Goal: Task Accomplishment & Management: Complete application form

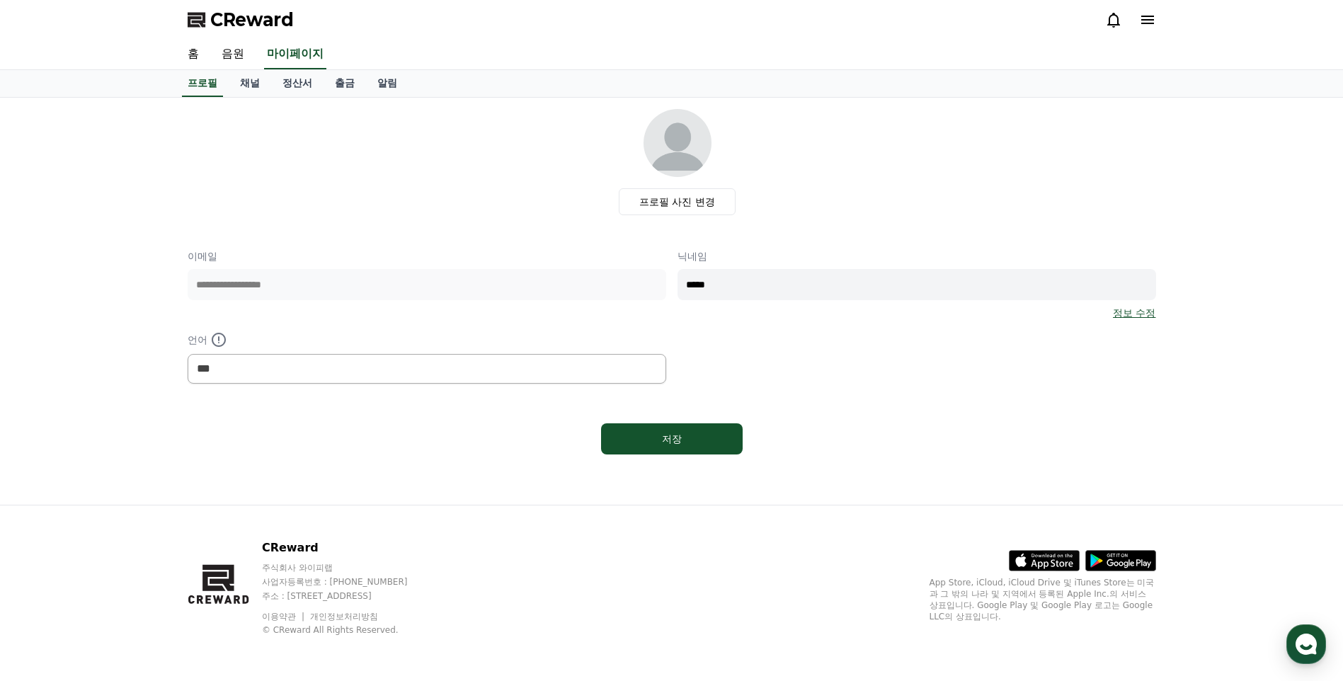
select select "**********"
click at [248, 52] on link "음원" at bounding box center [232, 55] width 45 height 30
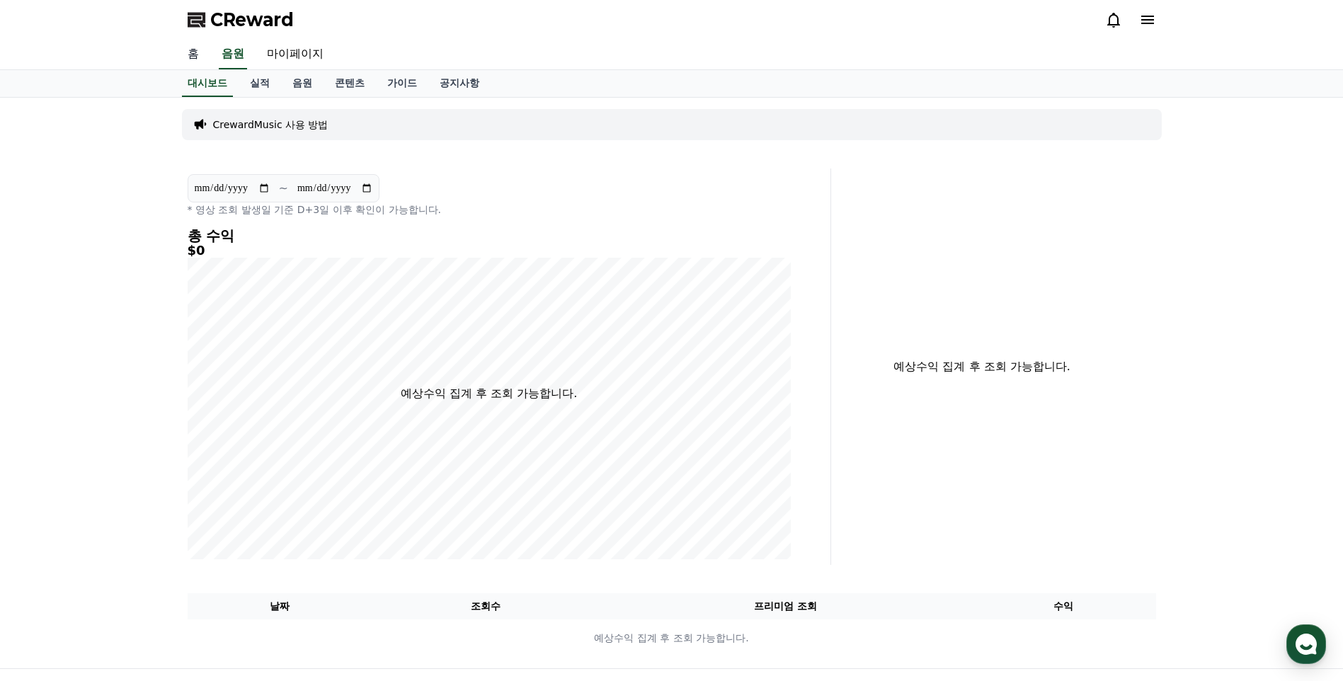
click at [195, 57] on link "홈" at bounding box center [193, 55] width 34 height 30
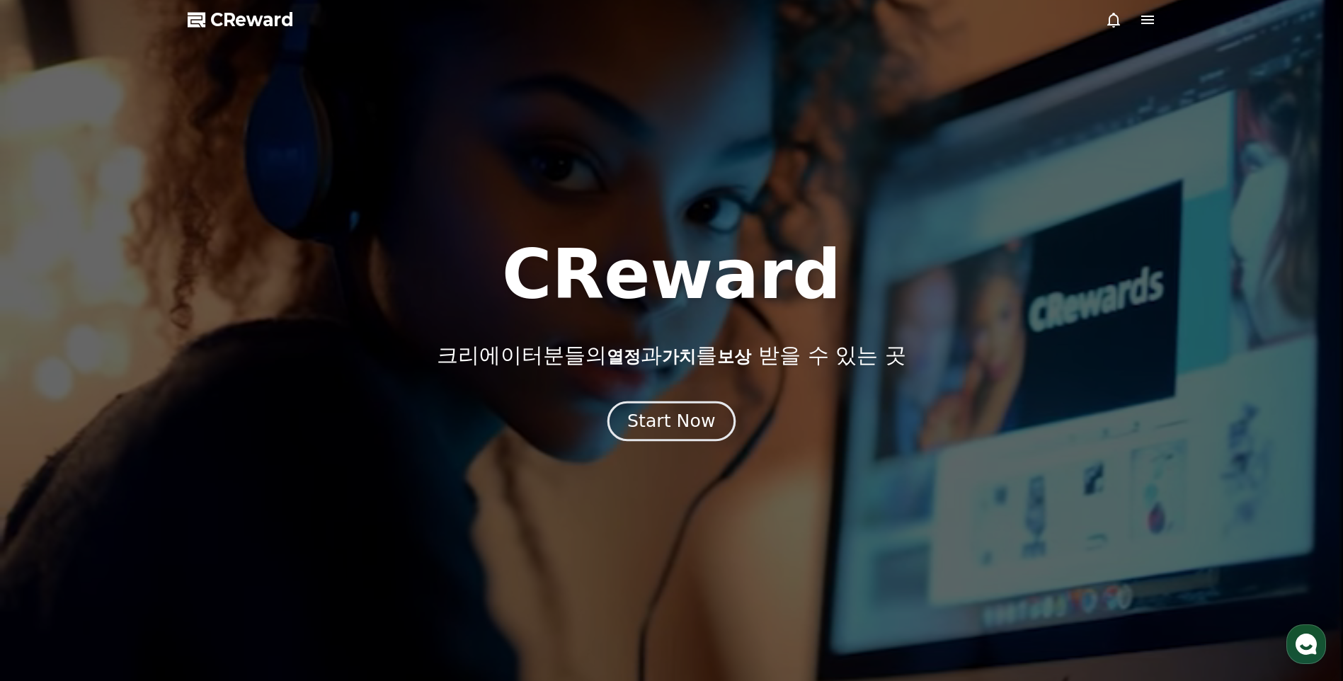
click at [647, 408] on button "Start Now" at bounding box center [671, 421] width 128 height 40
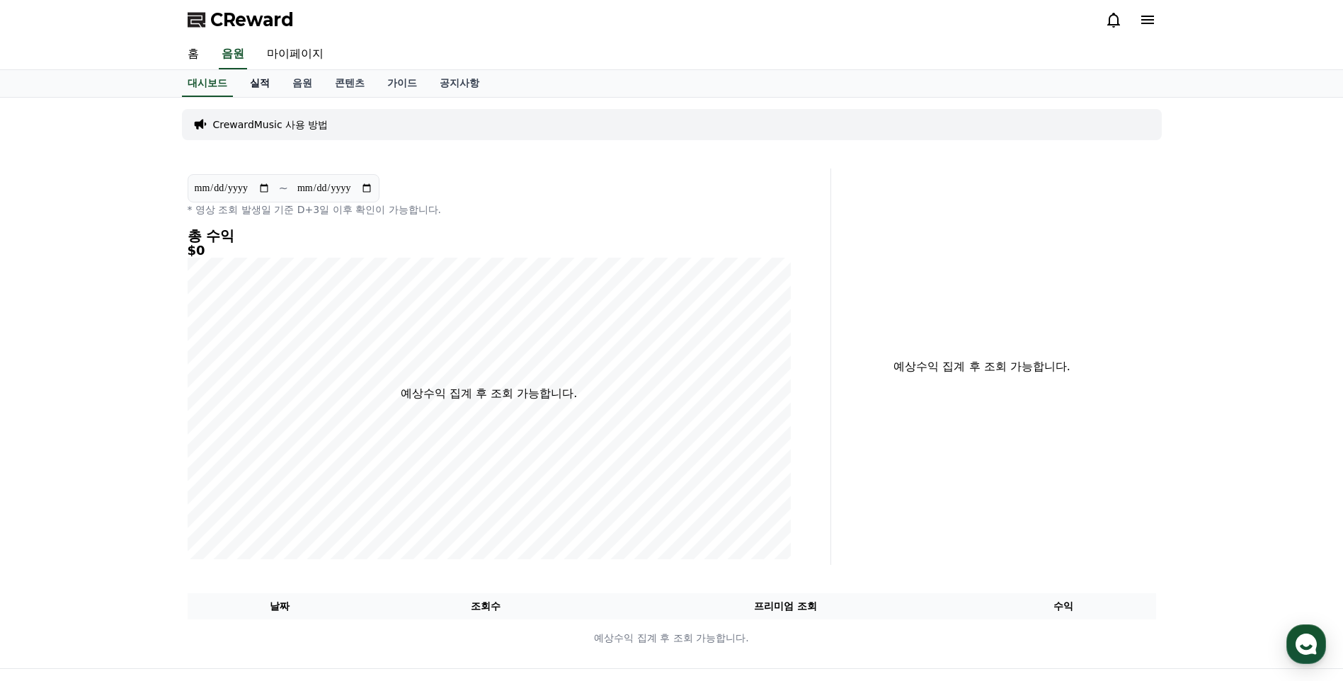
click at [268, 84] on link "실적" at bounding box center [260, 83] width 42 height 27
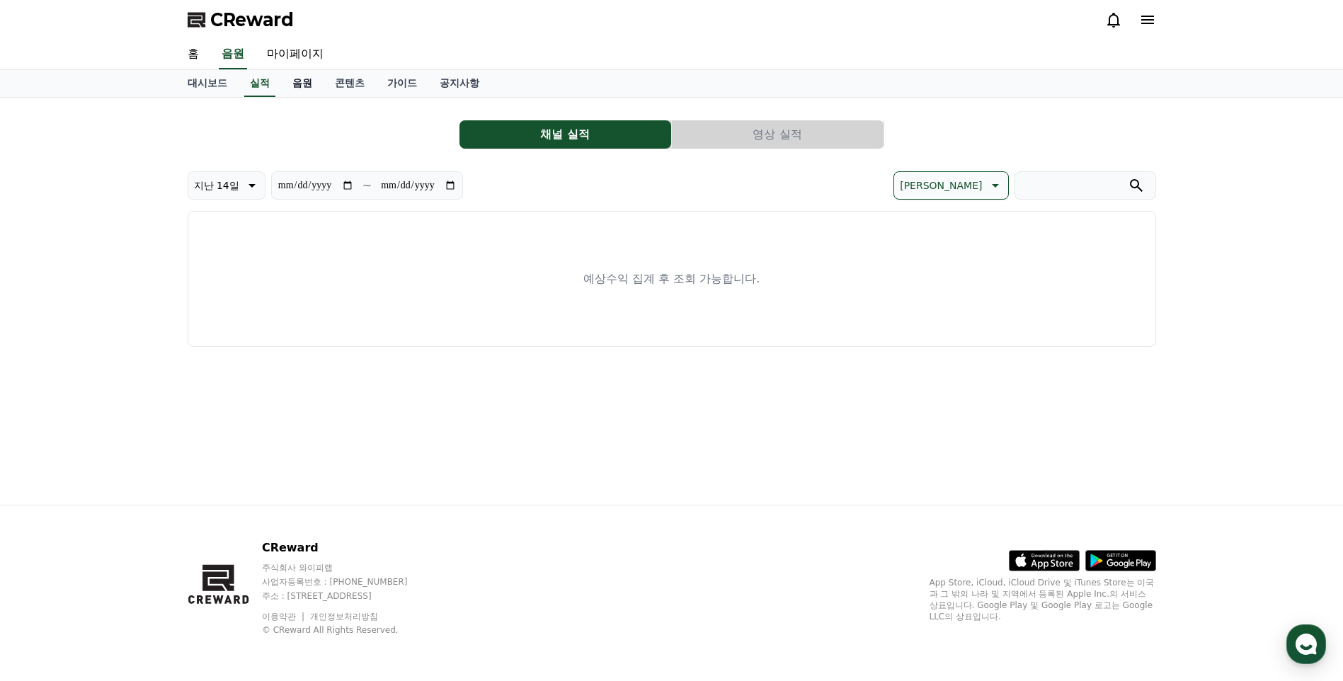
click at [302, 84] on link "음원" at bounding box center [302, 83] width 42 height 27
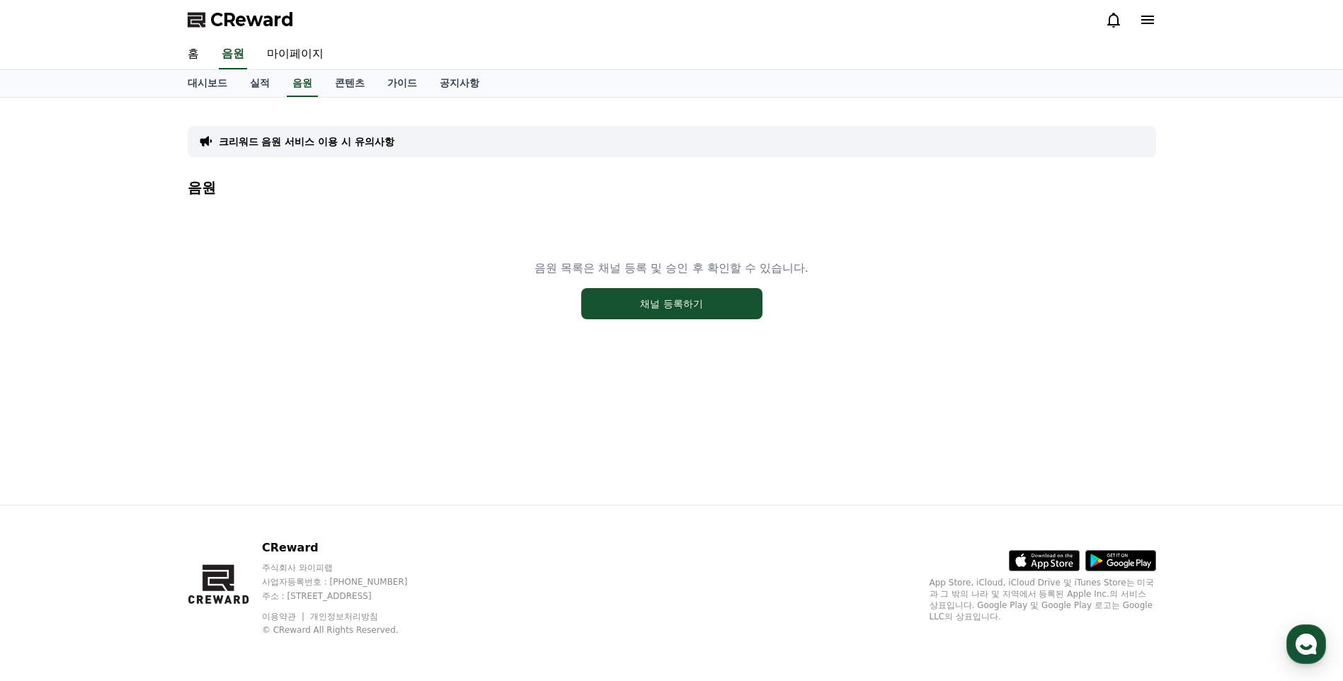
click at [650, 319] on div "음원 목록은 채널 등록 및 승인 후 확인할 수 있습니다. 채널 등록하기" at bounding box center [672, 289] width 968 height 177
click at [669, 299] on button "채널 등록하기" at bounding box center [671, 303] width 181 height 31
